Goal: Complete application form

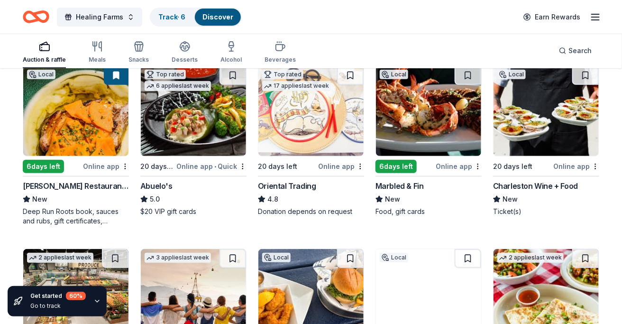
scroll to position [118, 0]
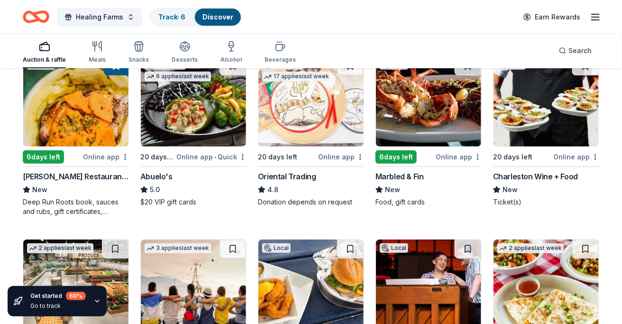
click at [86, 155] on div "Online app" at bounding box center [106, 157] width 46 height 12
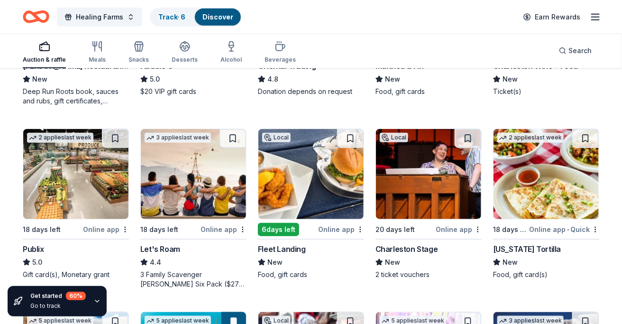
scroll to position [125, 0]
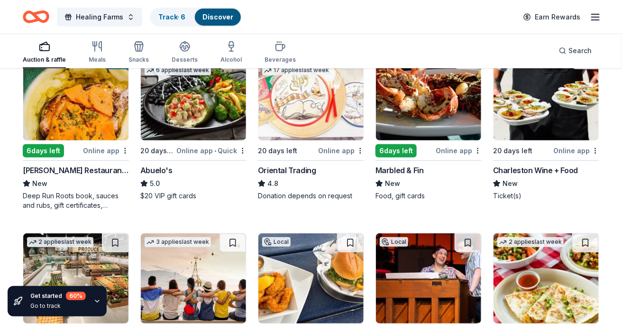
click at [528, 117] on img at bounding box center [545, 95] width 105 height 90
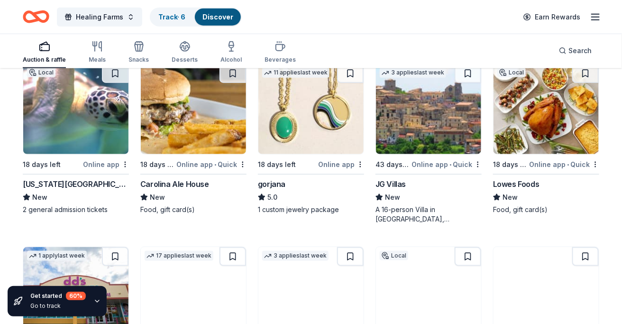
scroll to position [1563, 0]
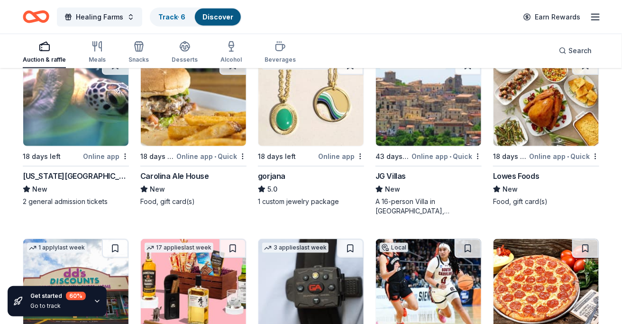
click at [513, 172] on div "Lowes Foods" at bounding box center [516, 175] width 46 height 11
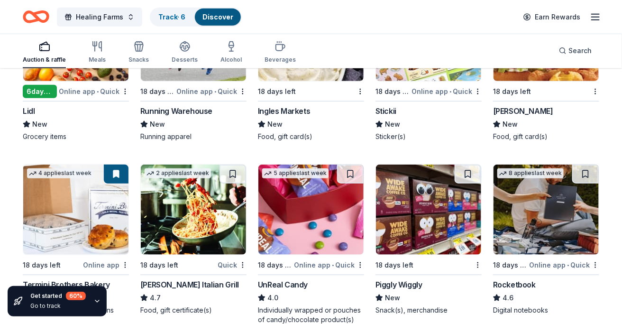
scroll to position [2791, 0]
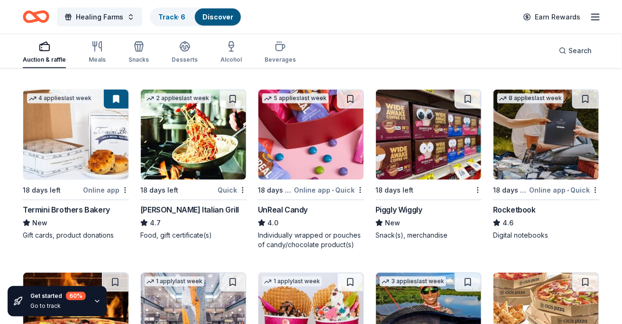
click at [523, 204] on div "Rocketbook" at bounding box center [514, 209] width 43 height 11
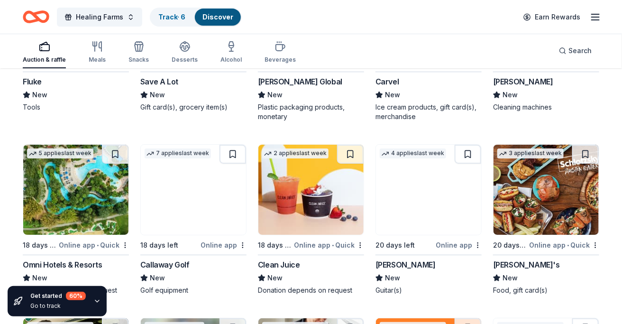
scroll to position [3682, 0]
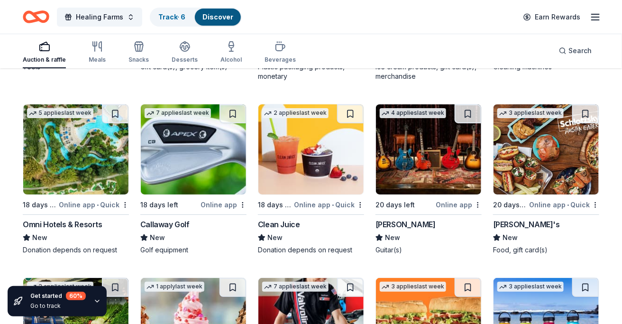
click at [419, 195] on div "4 applies last week 20 days left Online app Gibson New Guitar(s)" at bounding box center [428, 179] width 106 height 151
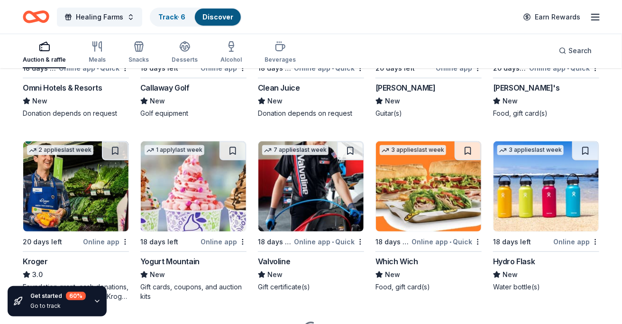
scroll to position [3824, 0]
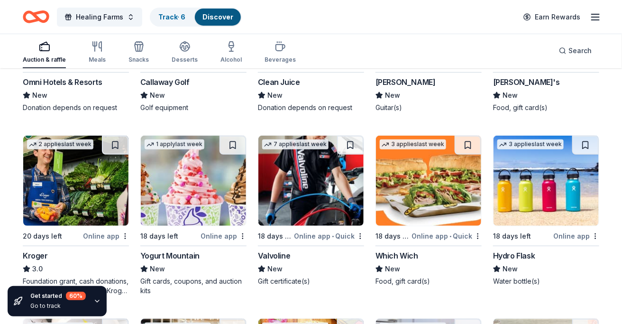
click at [496, 250] on div "Hydro Flask" at bounding box center [514, 255] width 42 height 11
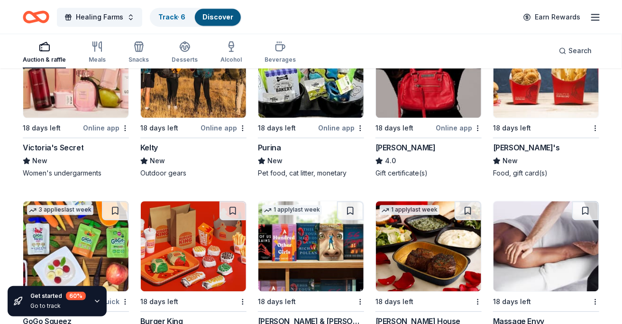
scroll to position [4532, 0]
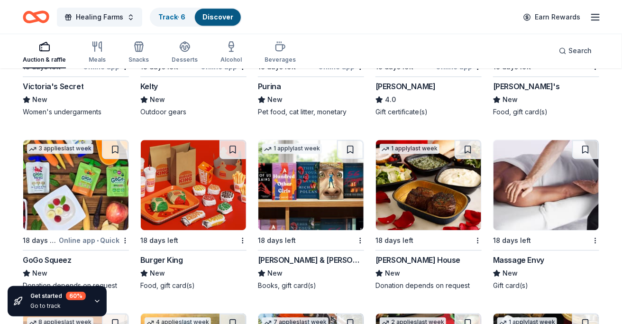
click at [287, 255] on div "Barnes & Noble" at bounding box center [311, 259] width 106 height 11
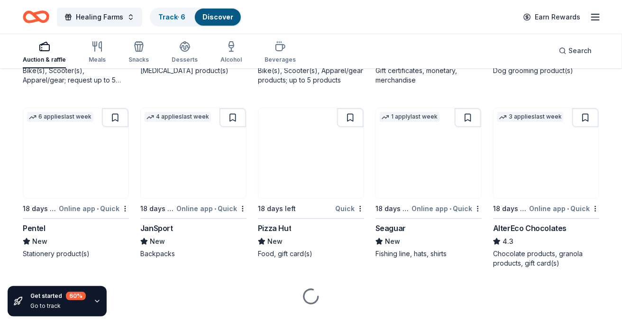
scroll to position [4899, 0]
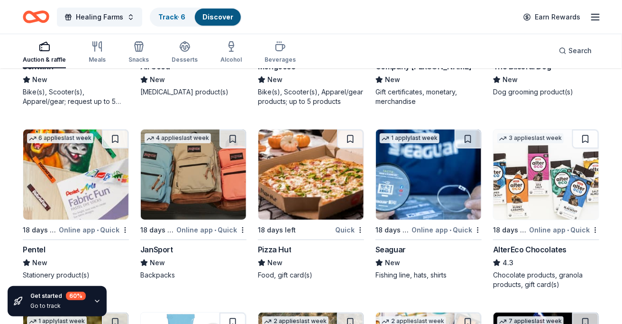
click at [78, 199] on img at bounding box center [75, 174] width 105 height 90
click at [174, 215] on img at bounding box center [193, 174] width 105 height 90
click at [415, 202] on img at bounding box center [428, 174] width 105 height 90
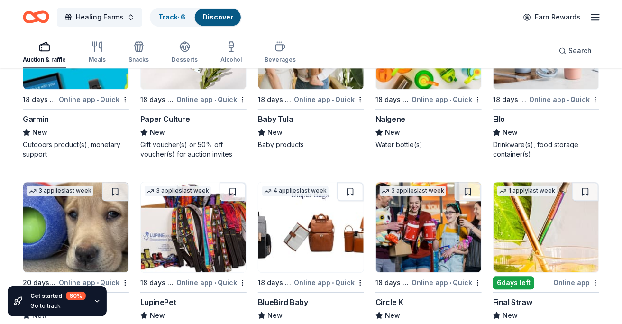
scroll to position [5848, 0]
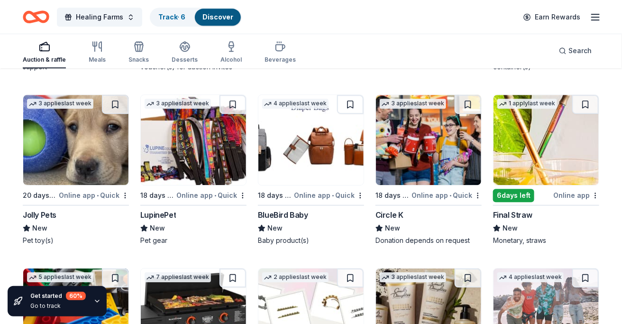
click at [403, 152] on img at bounding box center [428, 140] width 105 height 90
click at [182, 19] on link "Track · 6" at bounding box center [171, 17] width 27 height 8
click at [596, 17] on line "button" at bounding box center [595, 17] width 8 height 0
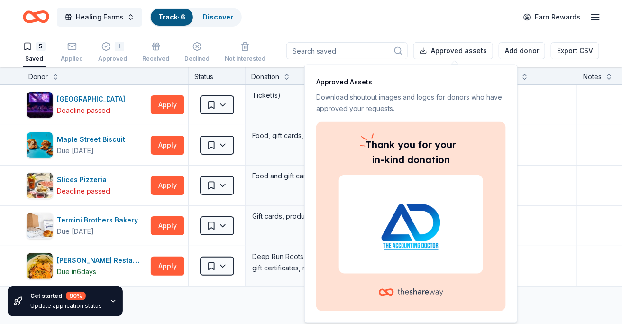
click at [345, 22] on div "Healing Farms Track · 6 Discover Earn Rewards" at bounding box center [311, 17] width 576 height 22
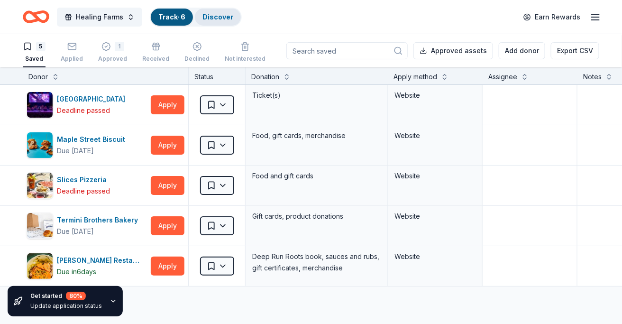
click at [218, 18] on link "Discover" at bounding box center [217, 17] width 31 height 8
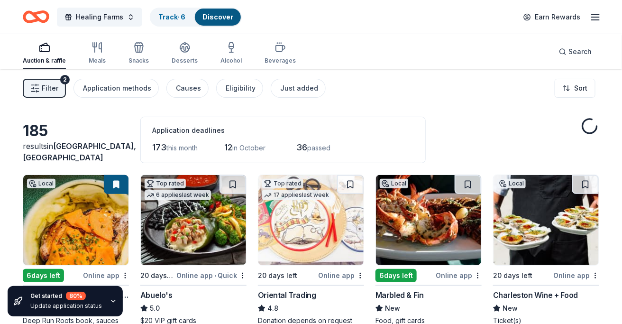
click at [592, 18] on icon "button" at bounding box center [595, 16] width 11 height 11
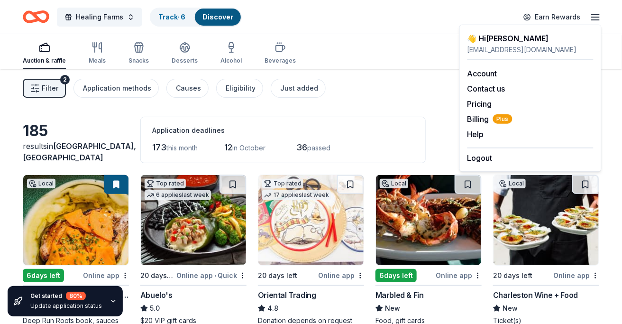
click at [340, 43] on div "Auction & raffle Meals Snacks Desserts Alcohol Beverages Search" at bounding box center [311, 51] width 576 height 35
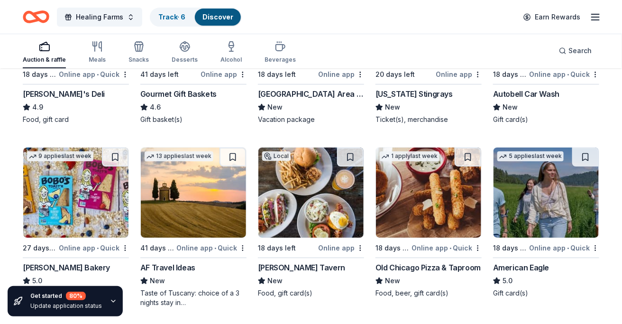
scroll to position [1036, 0]
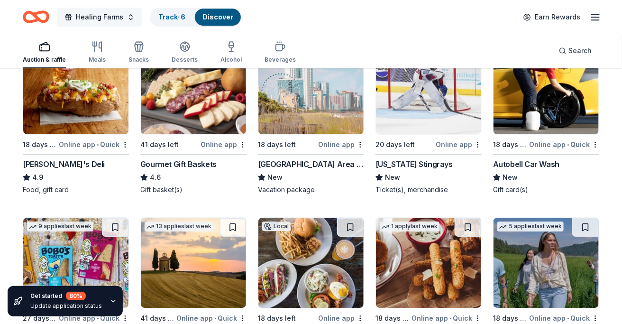
click at [127, 20] on button "Healing Farms" at bounding box center [99, 17] width 85 height 19
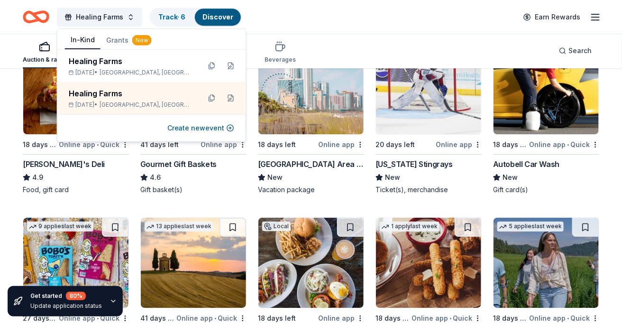
click at [83, 38] on button "In-Kind" at bounding box center [83, 40] width 36 height 18
click at [27, 13] on icon "Home" at bounding box center [31, 16] width 15 height 9
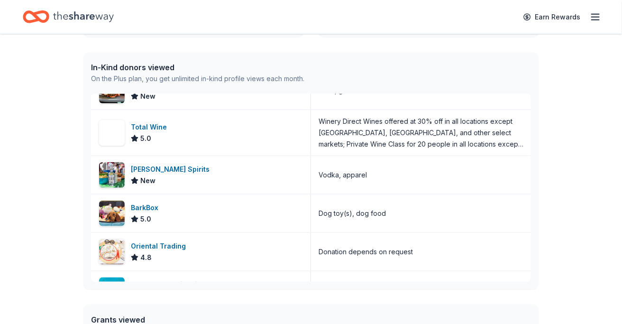
scroll to position [5177, 0]
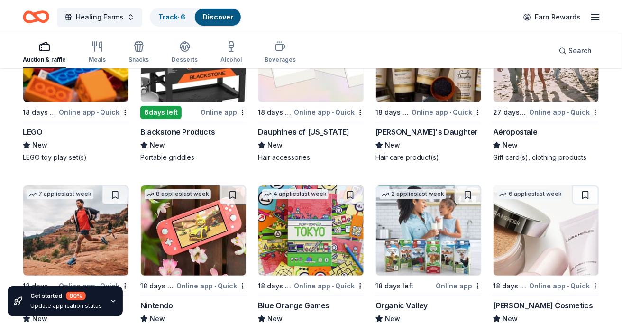
scroll to position [6160, 0]
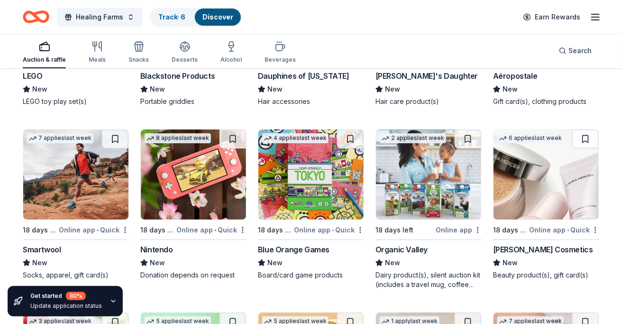
click at [422, 224] on div "18 days left" at bounding box center [404, 230] width 58 height 12
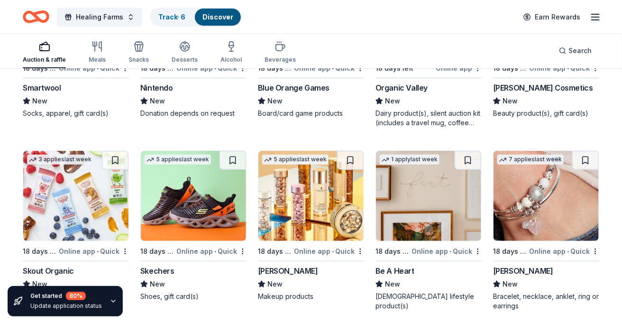
scroll to position [6192, 0]
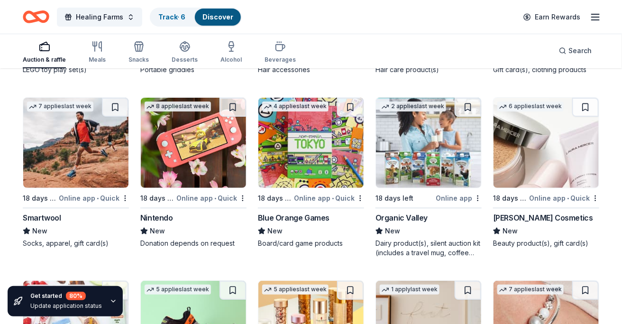
click at [154, 159] on img at bounding box center [193, 143] width 105 height 90
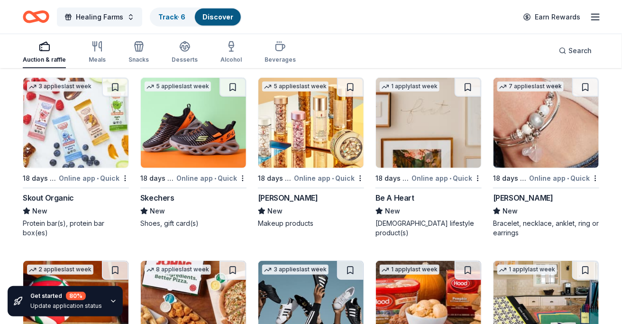
click at [499, 131] on img at bounding box center [545, 123] width 105 height 90
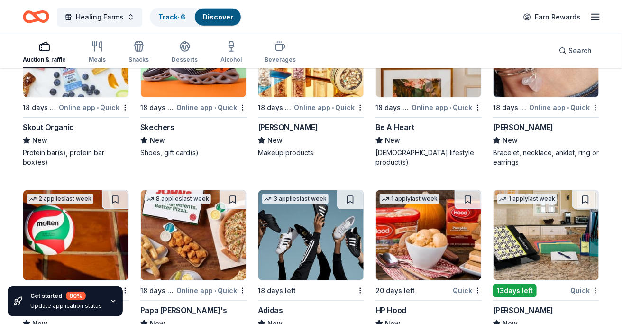
scroll to position [6498, 0]
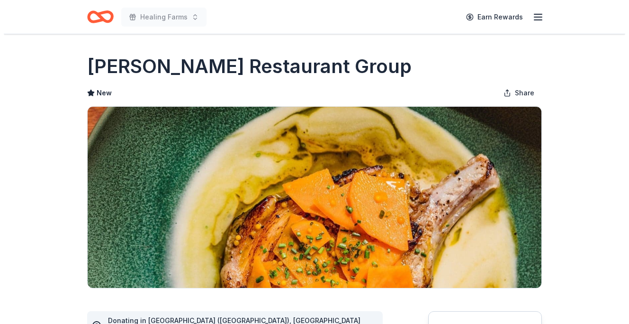
scroll to position [216, 0]
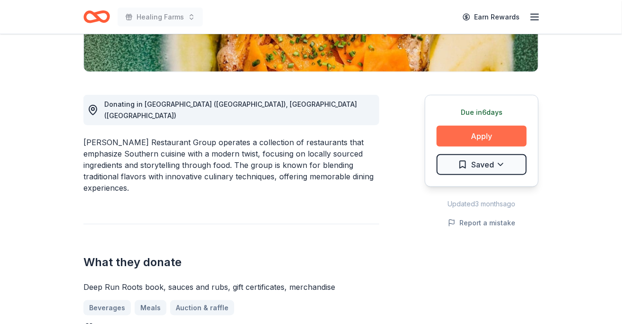
click at [474, 136] on button "Apply" at bounding box center [481, 136] width 90 height 21
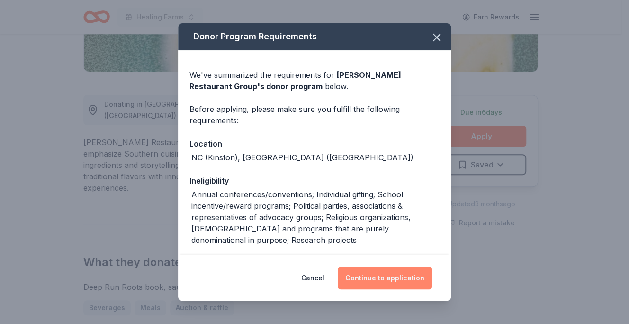
click at [393, 276] on button "Continue to application" at bounding box center [385, 277] width 94 height 23
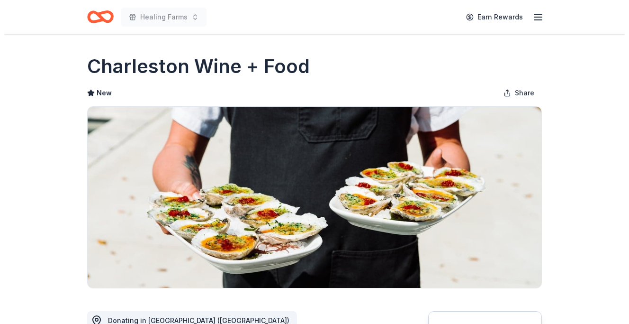
scroll to position [237, 0]
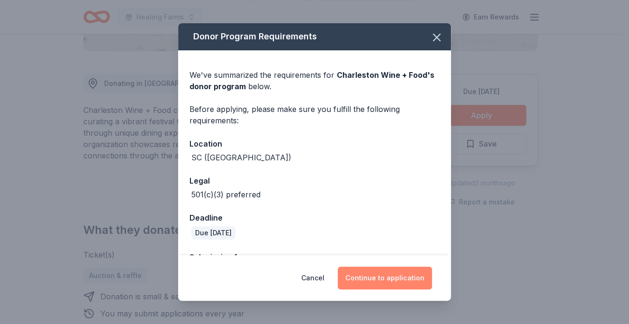
click at [379, 274] on button "Continue to application" at bounding box center [385, 277] width 94 height 23
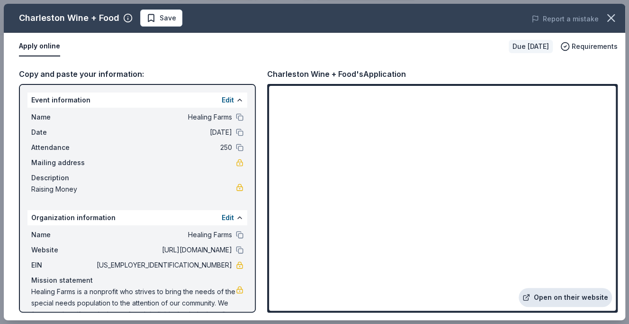
click at [572, 294] on link "Open on their website" at bounding box center [565, 297] width 93 height 19
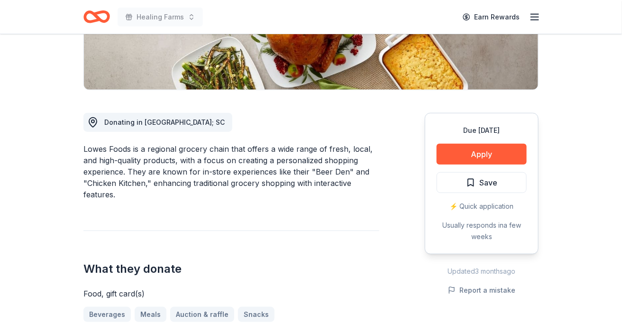
scroll to position [181, 0]
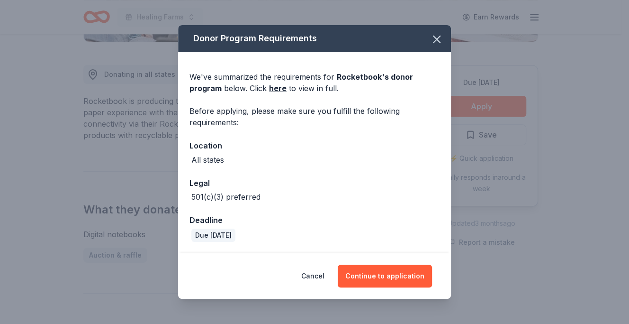
scroll to position [246, 0]
click at [389, 275] on button "Continue to application" at bounding box center [385, 275] width 94 height 23
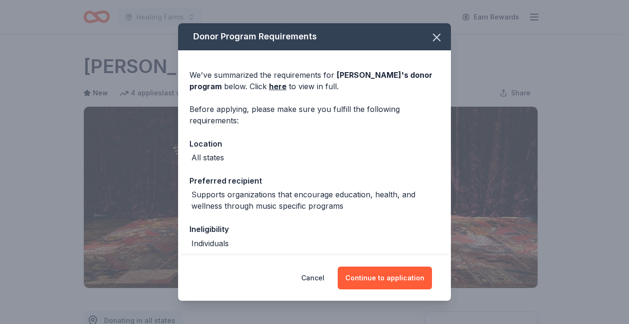
scroll to position [241, 0]
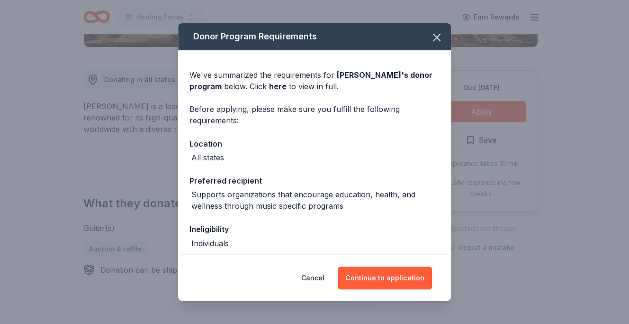
click at [387, 291] on div "Cancel Continue to application" at bounding box center [314, 277] width 273 height 45
click at [384, 273] on button "Continue to application" at bounding box center [385, 277] width 94 height 23
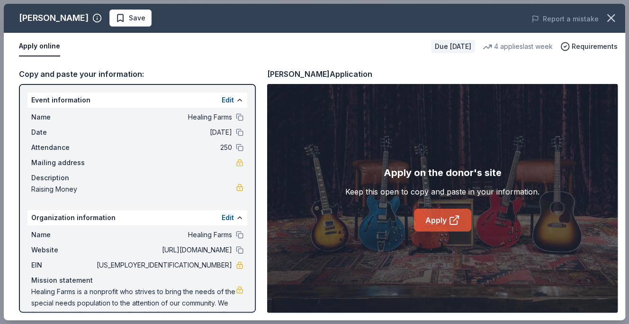
click at [442, 215] on link "Apply" at bounding box center [442, 220] width 57 height 23
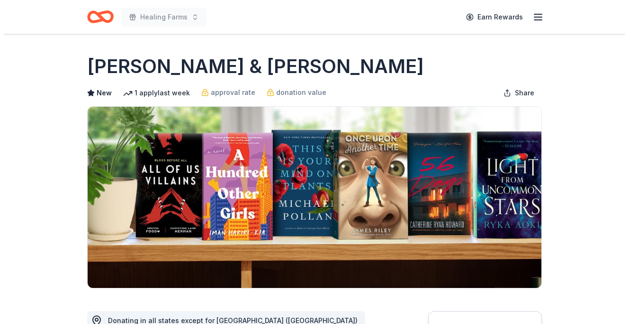
scroll to position [289, 0]
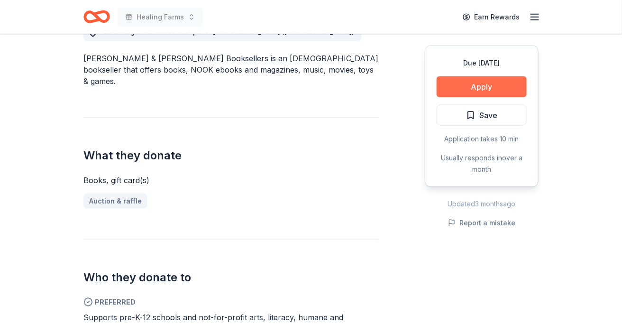
click at [476, 85] on button "Apply" at bounding box center [481, 86] width 90 height 21
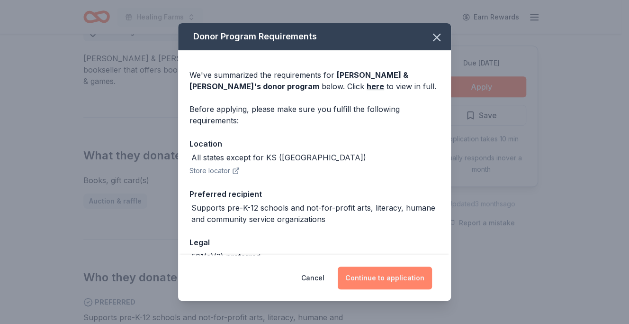
click at [368, 278] on button "Continue to application" at bounding box center [385, 277] width 94 height 23
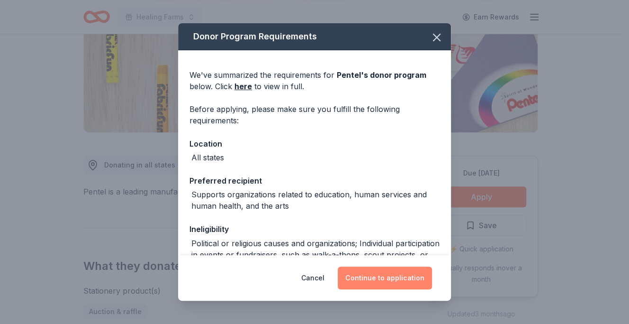
scroll to position [155, 0]
click at [379, 272] on button "Continue to application" at bounding box center [385, 277] width 94 height 23
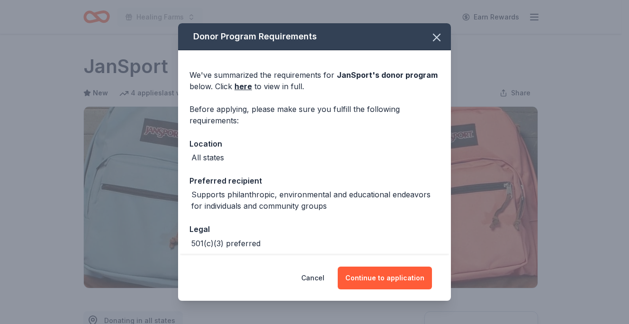
scroll to position [216, 0]
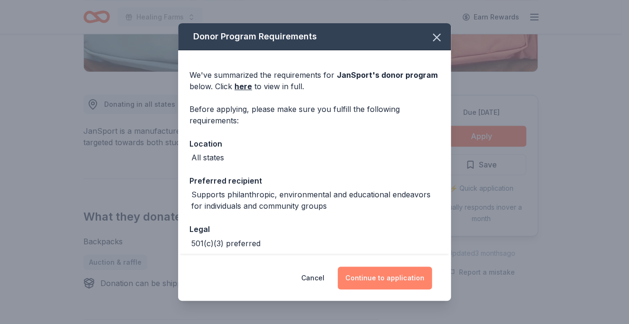
click at [365, 278] on button "Continue to application" at bounding box center [385, 277] width 94 height 23
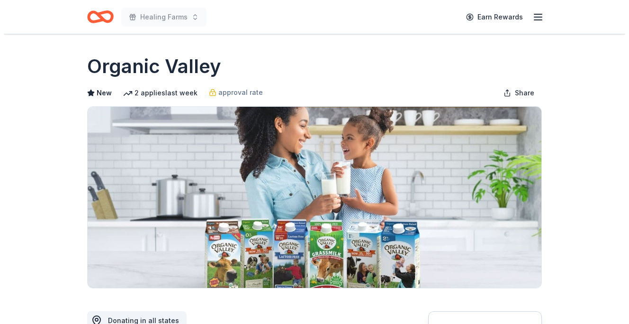
scroll to position [193, 0]
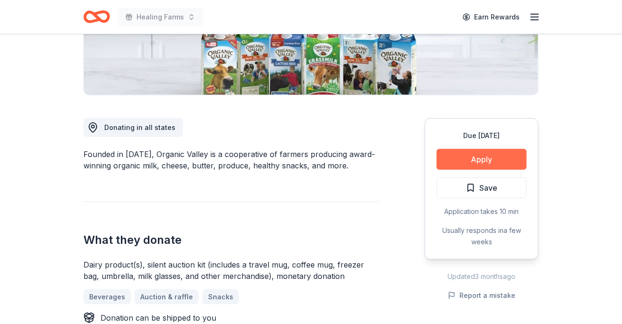
click at [488, 161] on button "Apply" at bounding box center [481, 159] width 90 height 21
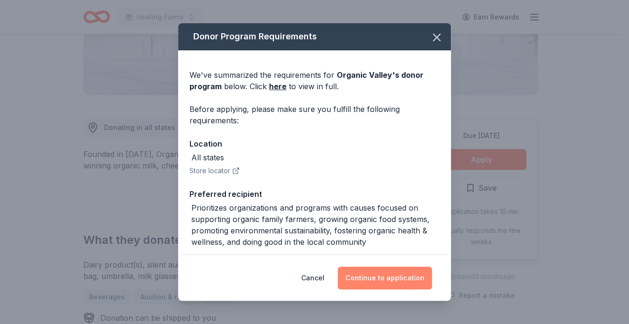
click at [393, 277] on button "Continue to application" at bounding box center [385, 277] width 94 height 23
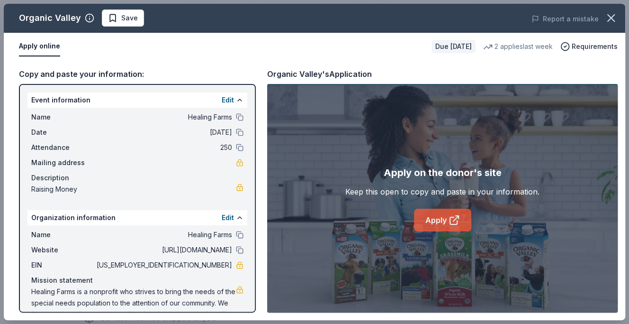
click at [438, 217] on link "Apply" at bounding box center [442, 220] width 57 height 23
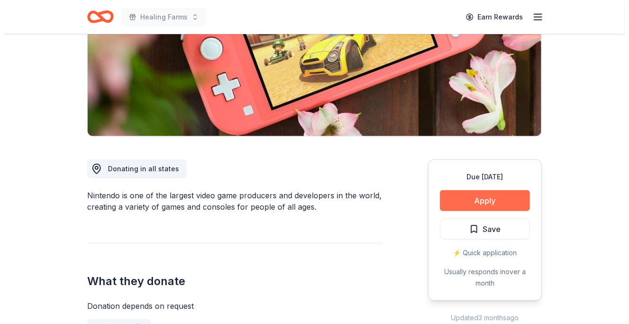
scroll to position [152, 0]
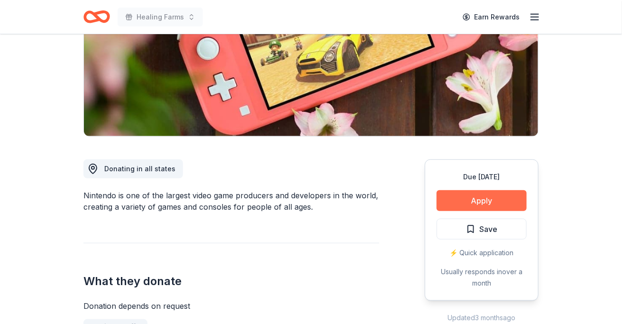
click at [490, 202] on button "Apply" at bounding box center [481, 200] width 90 height 21
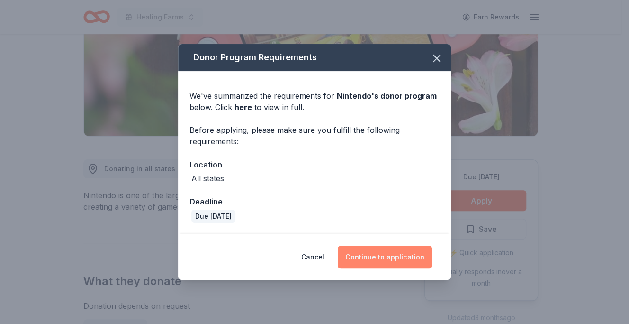
click at [348, 253] on button "Continue to application" at bounding box center [385, 256] width 94 height 23
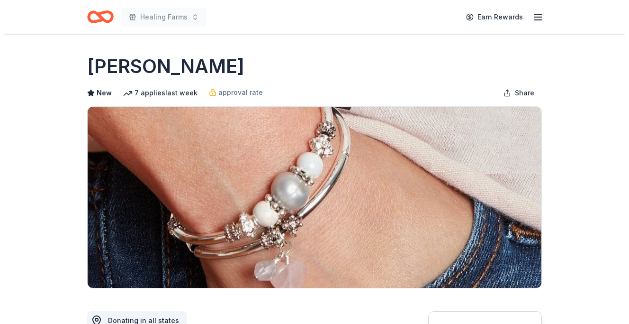
scroll to position [191, 0]
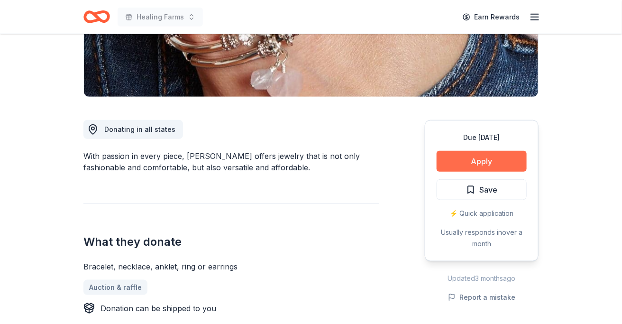
click at [472, 160] on button "Apply" at bounding box center [481, 161] width 90 height 21
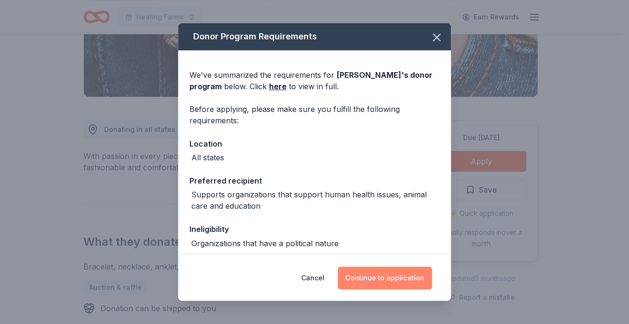
click at [374, 278] on button "Continue to application" at bounding box center [385, 277] width 94 height 23
